Goal: Check status: Check status

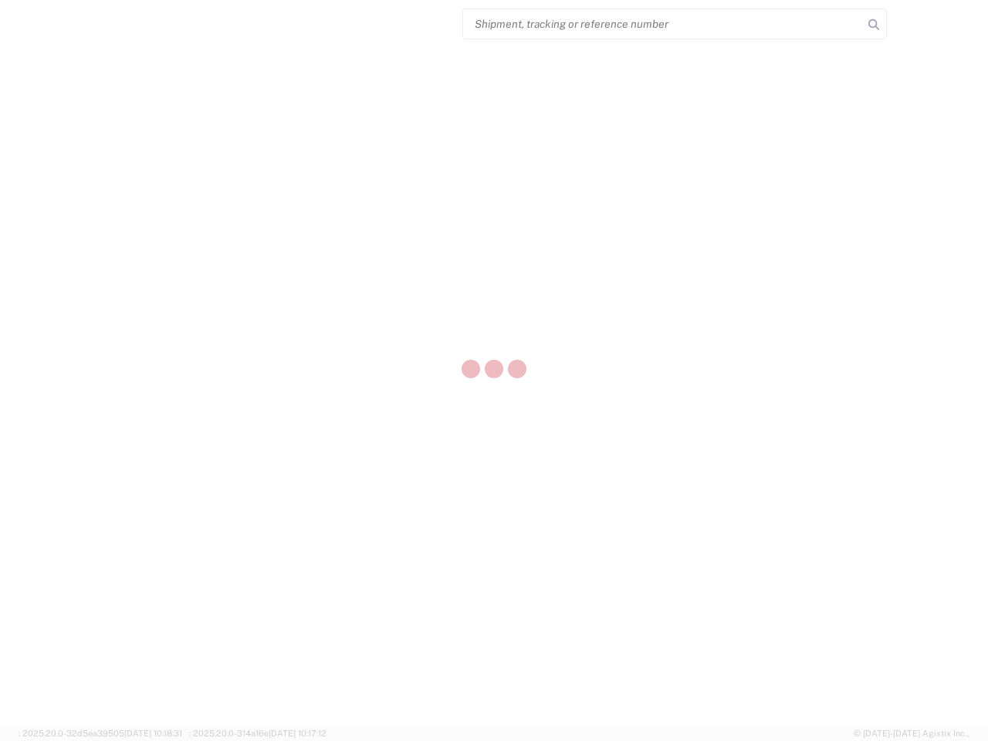
select select "US"
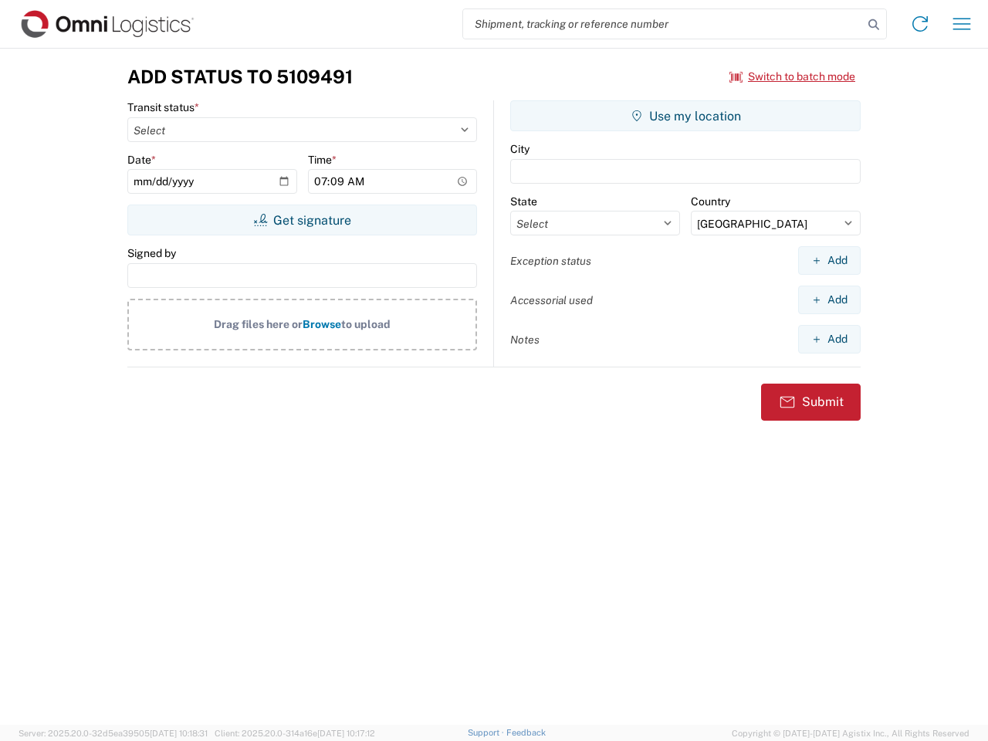
click at [663, 24] on input "search" at bounding box center [663, 23] width 400 height 29
click at [874, 25] on icon at bounding box center [874, 25] width 22 height 22
click at [920, 24] on icon at bounding box center [920, 24] width 25 height 25
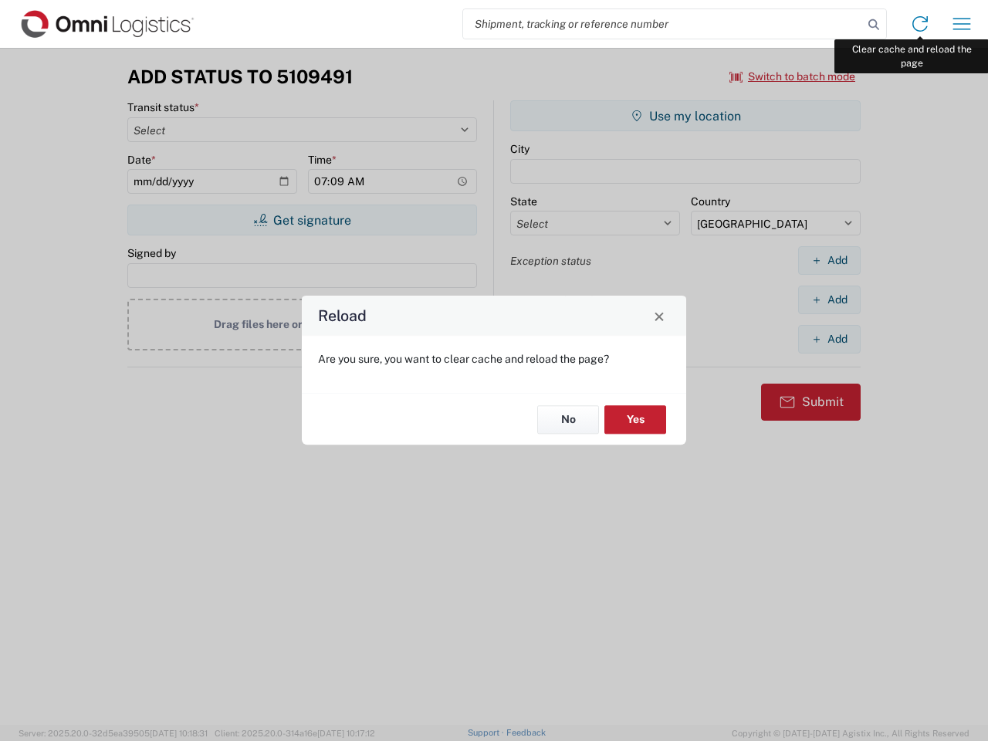
click at [962, 24] on div "Reload Are you sure, you want to clear cache and reload the page? No Yes" at bounding box center [494, 370] width 988 height 741
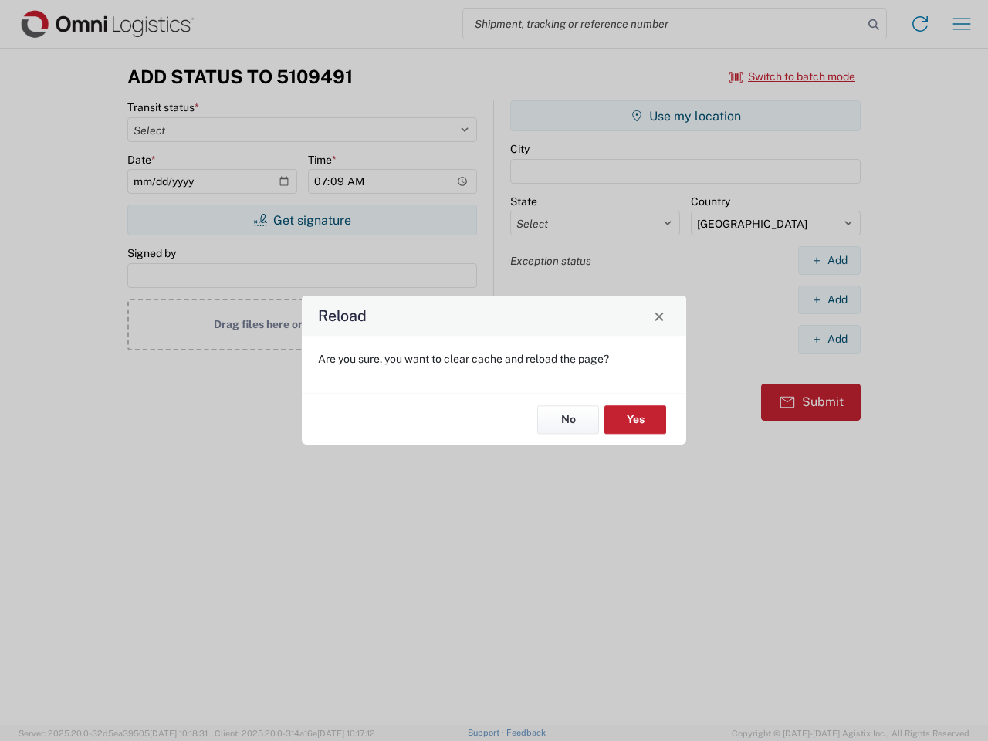
click at [793, 76] on div "Reload Are you sure, you want to clear cache and reload the page? No Yes" at bounding box center [494, 370] width 988 height 741
click at [302, 220] on div "Reload Are you sure, you want to clear cache and reload the page? No Yes" at bounding box center [494, 370] width 988 height 741
click at [686, 116] on div "Reload Are you sure, you want to clear cache and reload the page? No Yes" at bounding box center [494, 370] width 988 height 741
click at [829, 260] on div "Reload Are you sure, you want to clear cache and reload the page? No Yes" at bounding box center [494, 370] width 988 height 741
click at [829, 300] on div "Reload Are you sure, you want to clear cache and reload the page? No Yes" at bounding box center [494, 370] width 988 height 741
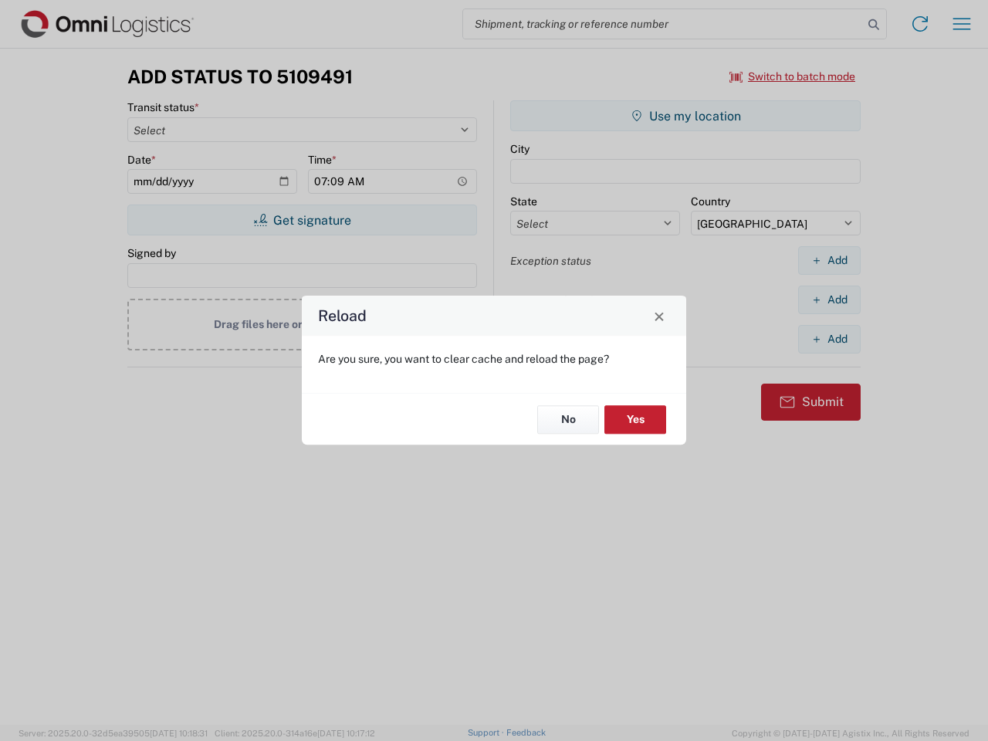
click at [829, 339] on div "Reload Are you sure, you want to clear cache and reload the page? No Yes" at bounding box center [494, 370] width 988 height 741
